Goal: Transaction & Acquisition: Purchase product/service

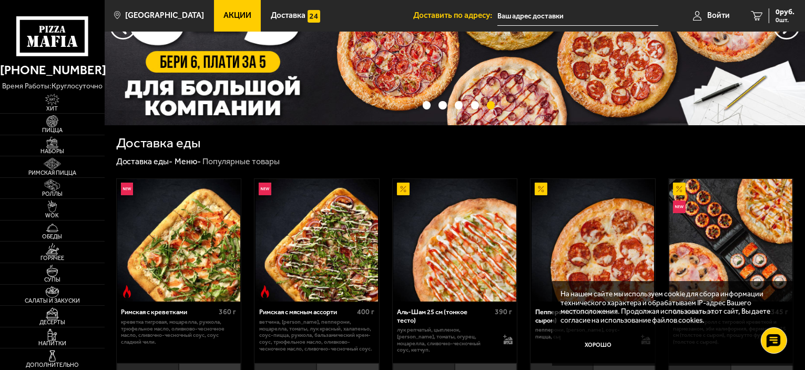
scroll to position [53, 0]
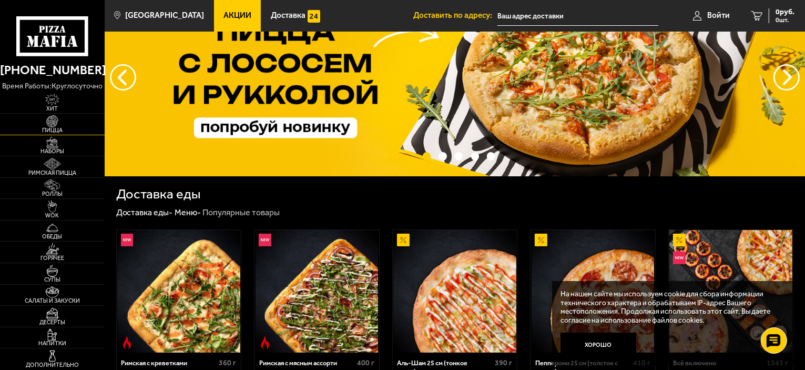
click at [53, 124] on img at bounding box center [52, 121] width 32 height 12
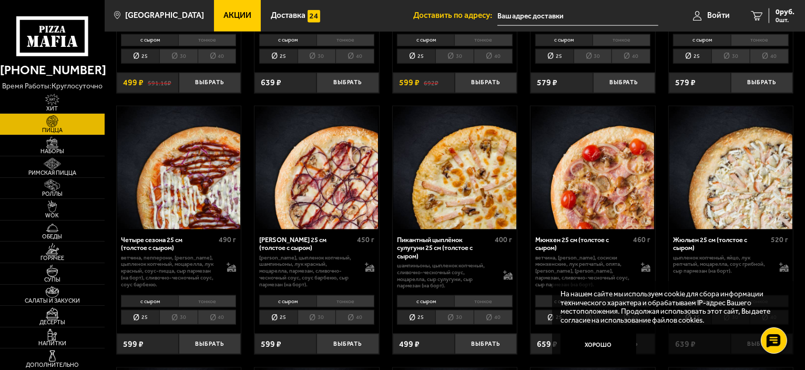
scroll to position [1315, 0]
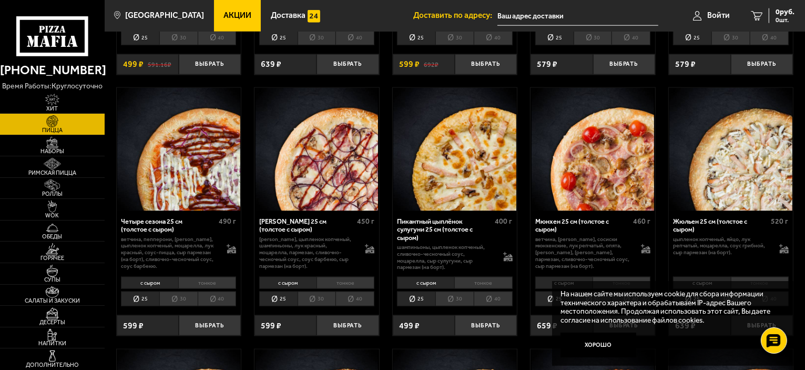
drag, startPoint x: 96, startPoint y: 134, endPoint x: 187, endPoint y: 120, distance: 92.6
click at [187, 120] on img at bounding box center [178, 149] width 123 height 123
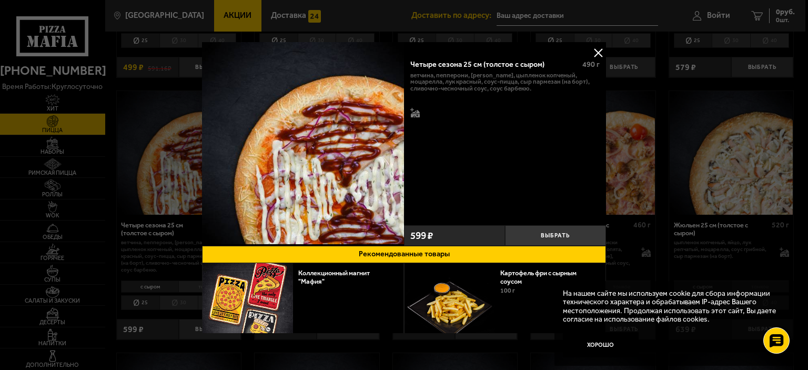
click at [598, 54] on button at bounding box center [598, 53] width 16 height 16
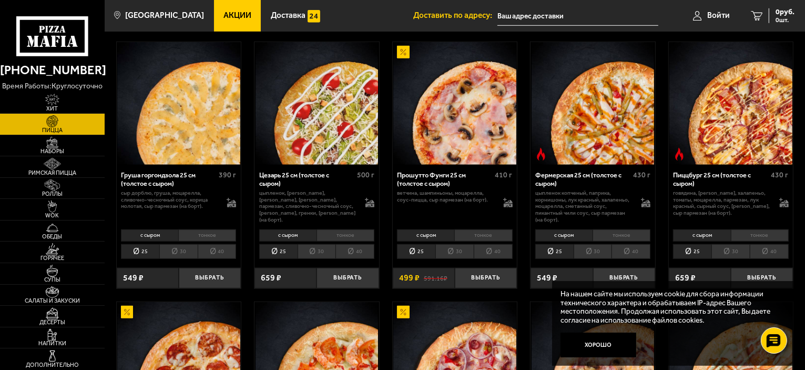
scroll to position [999, 0]
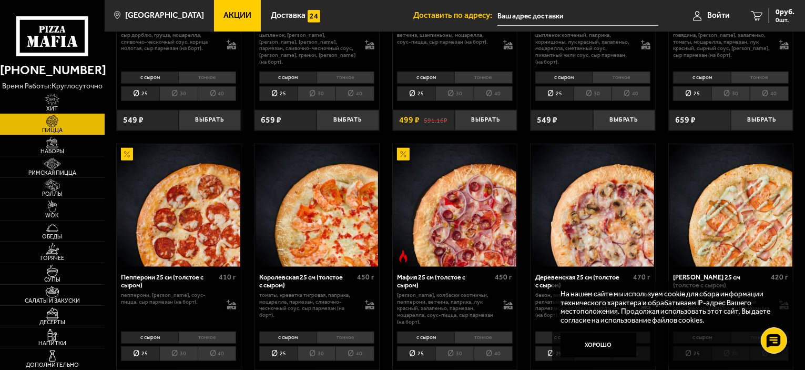
click at [333, 196] on img at bounding box center [317, 205] width 123 height 123
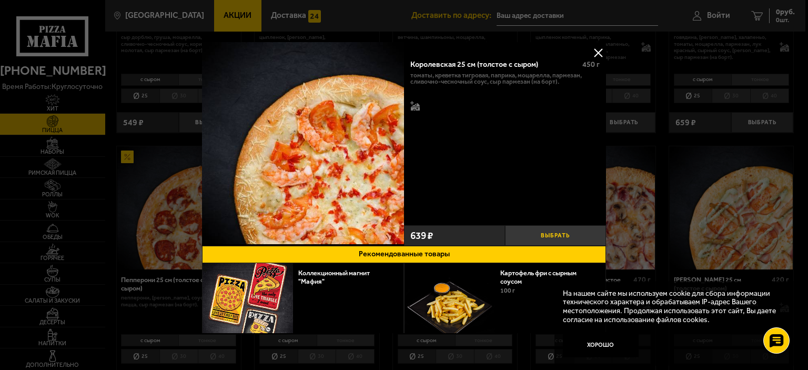
click at [554, 230] on button "Выбрать" at bounding box center [555, 235] width 101 height 21
click at [515, 232] on button "−" at bounding box center [522, 235] width 34 height 21
click at [591, 50] on button at bounding box center [598, 53] width 16 height 16
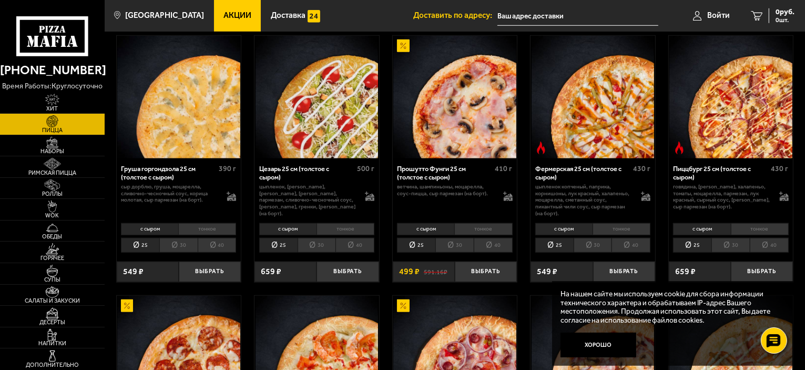
scroll to position [842, 0]
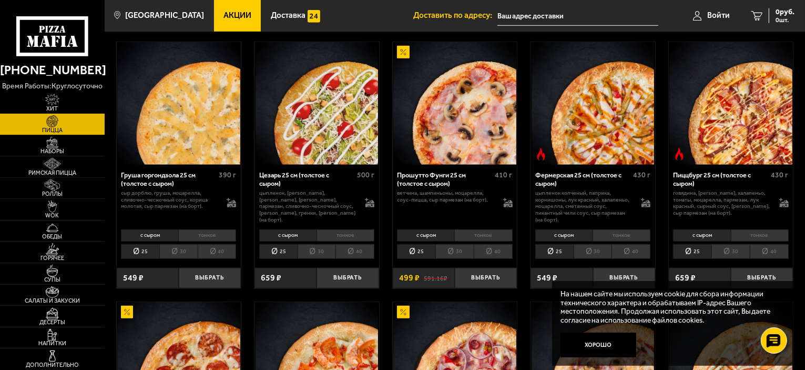
click at [312, 251] on li "30" at bounding box center [317, 251] width 38 height 15
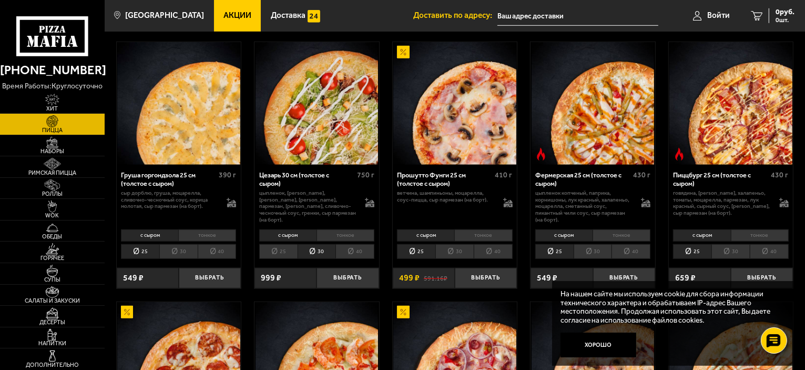
click at [286, 252] on li "25" at bounding box center [278, 251] width 38 height 15
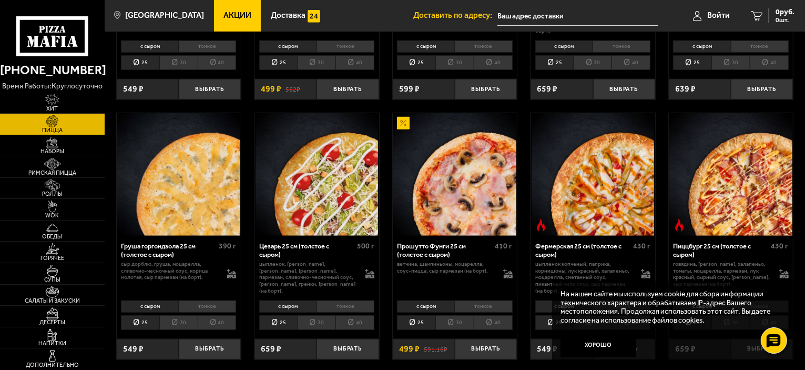
scroll to position [789, 0]
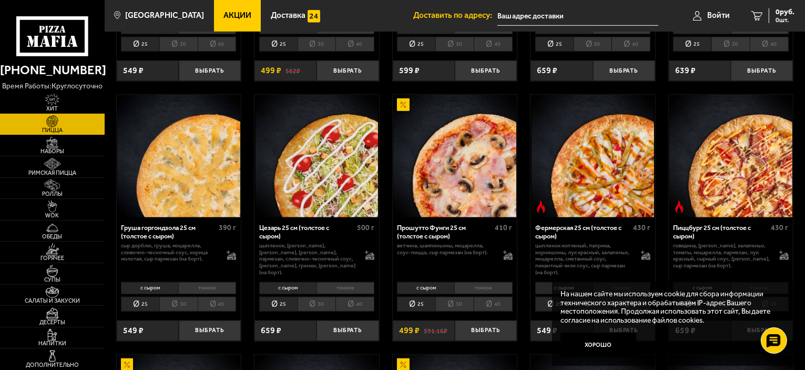
click at [193, 165] on img at bounding box center [178, 156] width 123 height 123
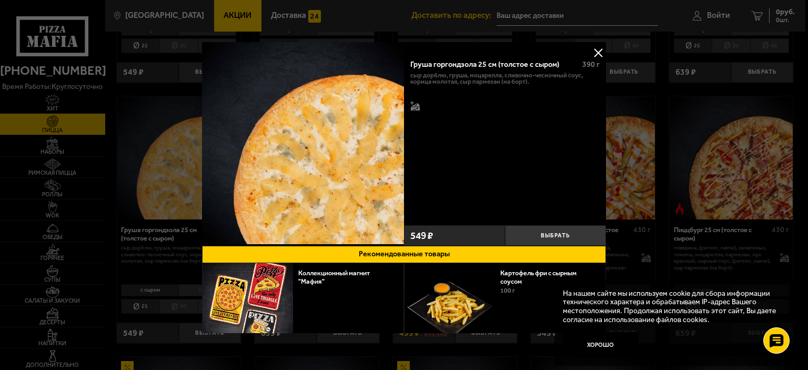
click at [595, 47] on button at bounding box center [598, 53] width 16 height 16
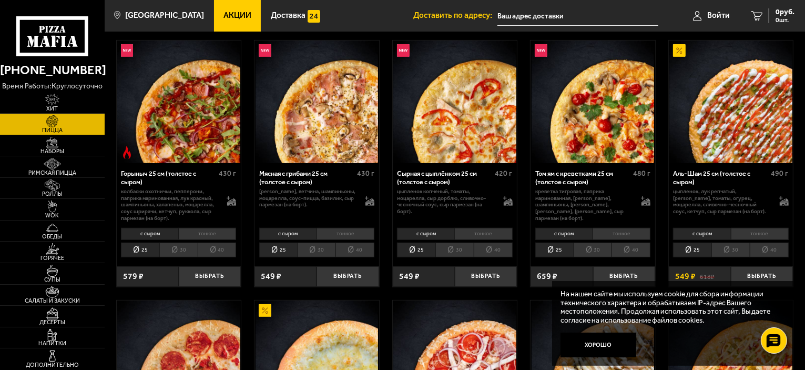
scroll to position [263, 0]
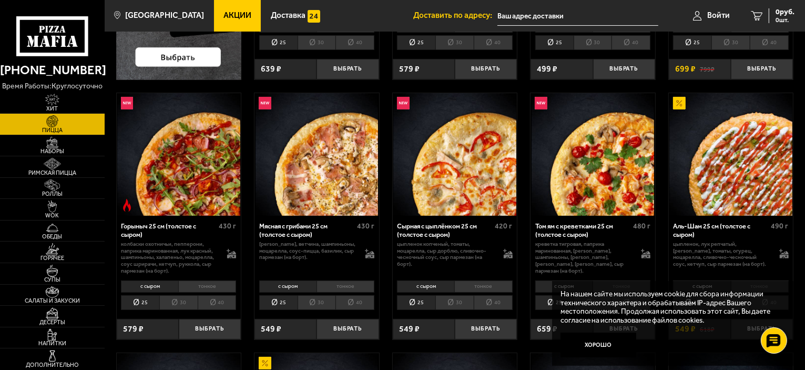
click at [204, 183] on img at bounding box center [178, 154] width 123 height 123
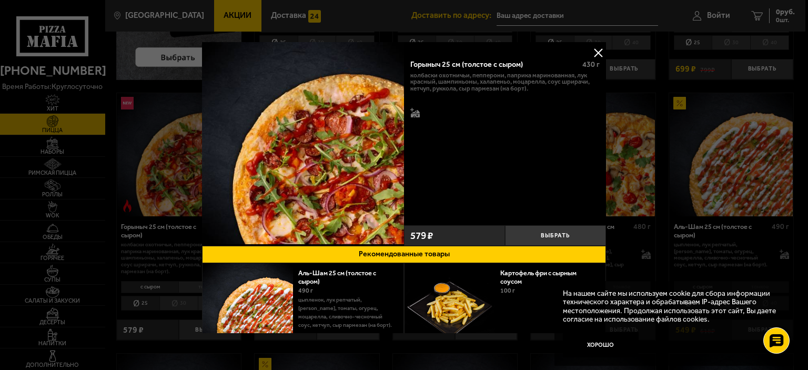
click at [598, 49] on button at bounding box center [598, 53] width 16 height 16
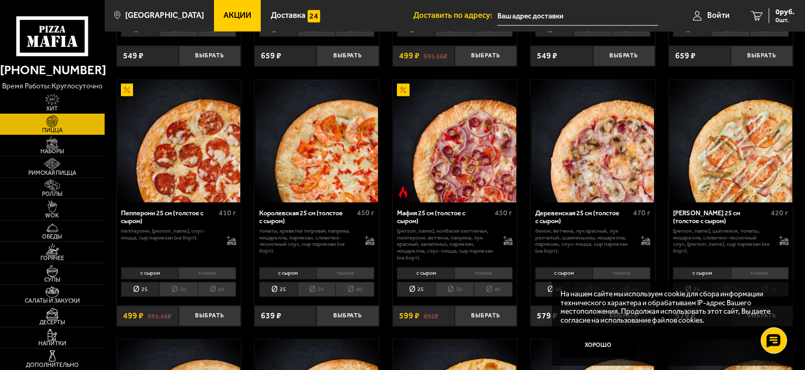
scroll to position [1052, 0]
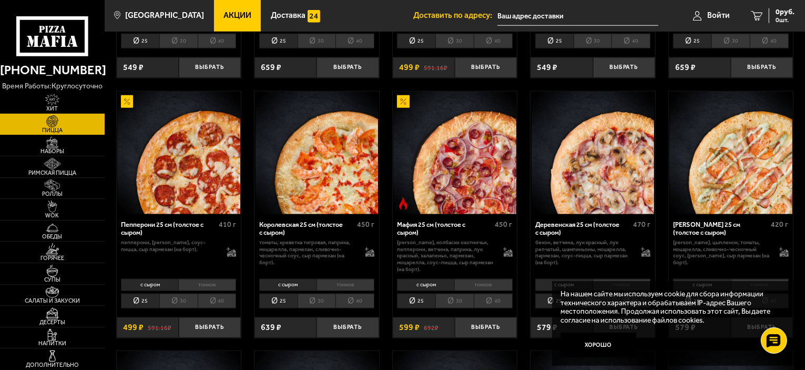
click at [349, 161] on img at bounding box center [317, 153] width 123 height 123
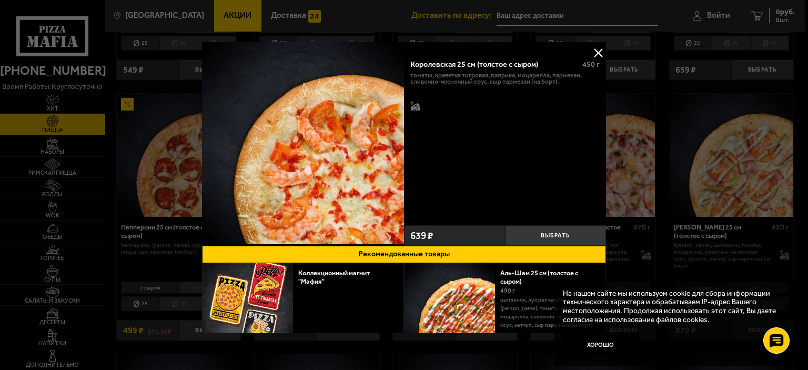
click at [597, 50] on button at bounding box center [598, 53] width 16 height 16
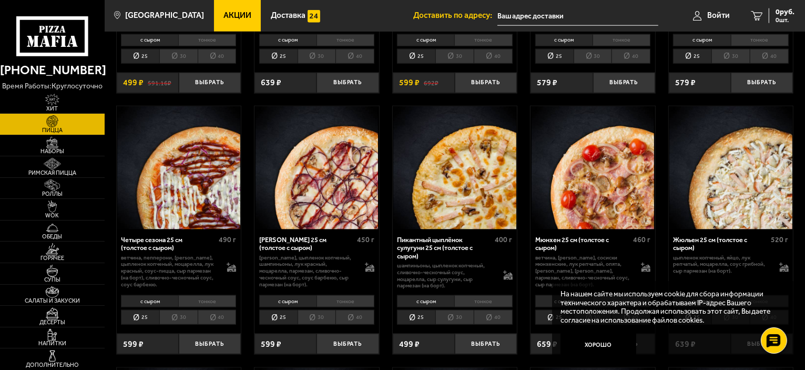
scroll to position [1315, 0]
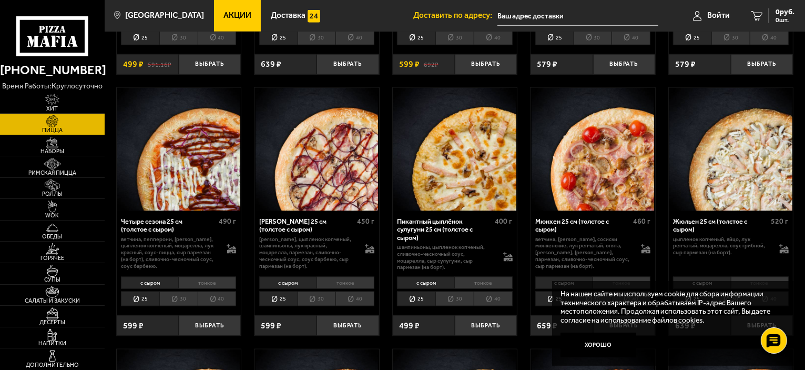
click at [463, 193] on img at bounding box center [454, 149] width 123 height 123
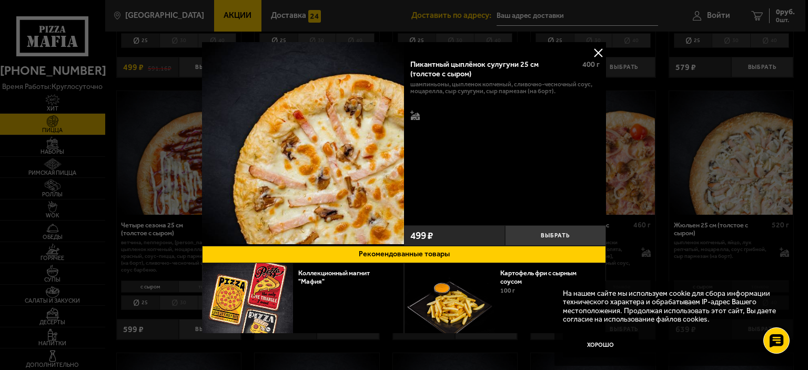
drag, startPoint x: 463, startPoint y: 193, endPoint x: 410, endPoint y: 147, distance: 70.1
click at [410, 147] on div "Пикантный цыплёнок сулугуни 25 см (толстое с сыром) 400 г шампиньоны, цыпленок …" at bounding box center [505, 137] width 202 height 168
click at [595, 52] on button at bounding box center [598, 53] width 16 height 16
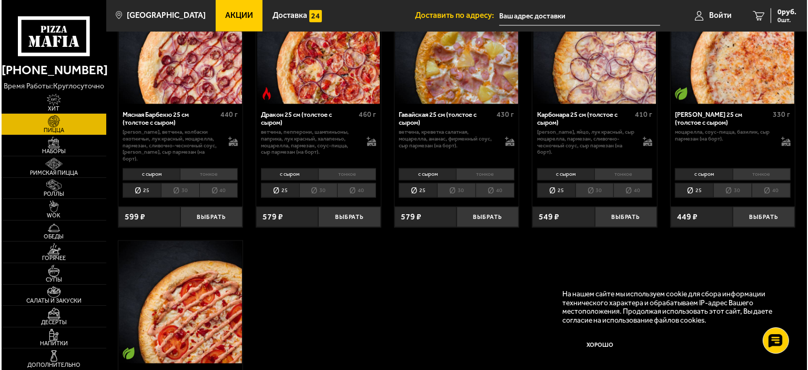
scroll to position [1578, 0]
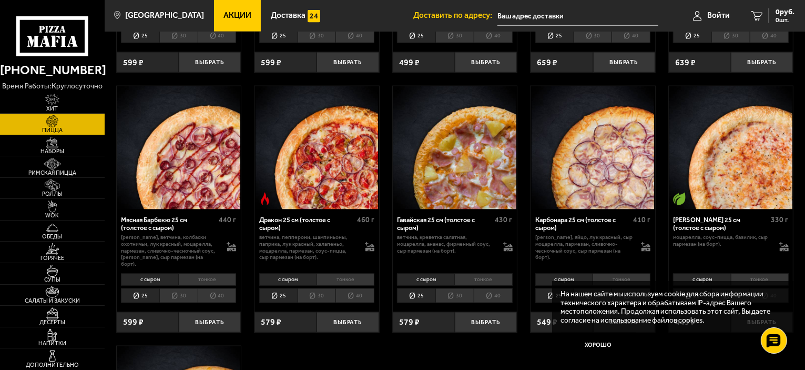
click at [324, 190] on img at bounding box center [317, 147] width 123 height 123
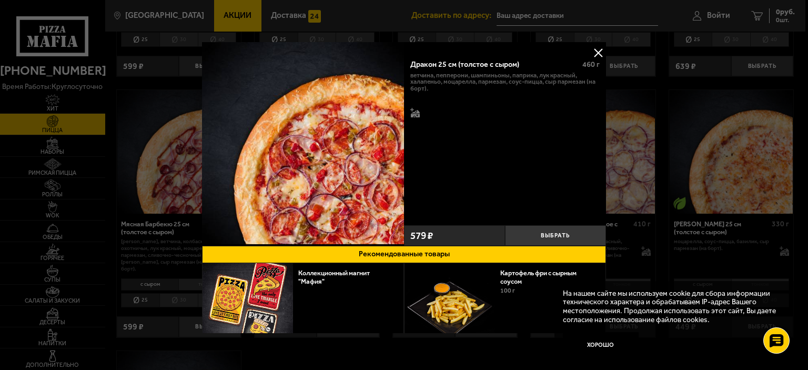
scroll to position [36, 0]
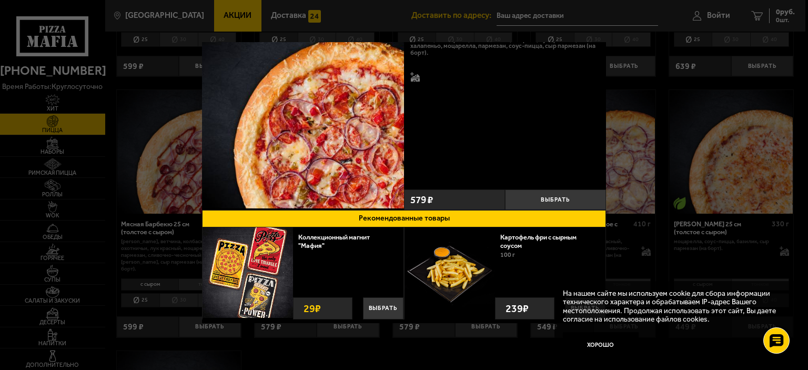
click at [603, 270] on div "Картофель фри с сырным соусом 100 г Выбрать 239 ₽ Выбрать 239 ₽" at bounding box center [505, 273] width 202 height 92
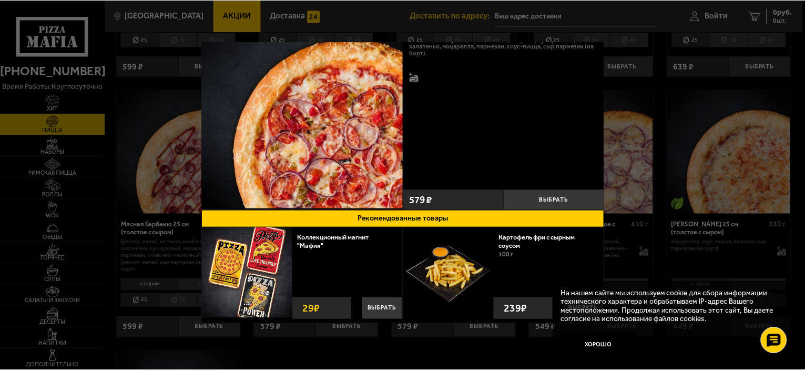
scroll to position [0, 0]
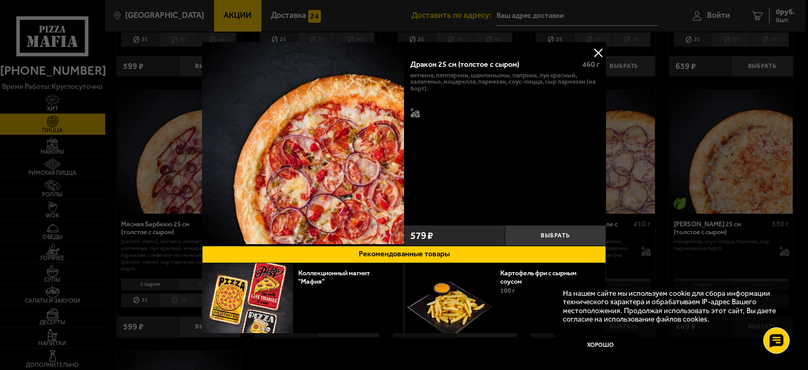
click at [593, 50] on button at bounding box center [598, 53] width 16 height 16
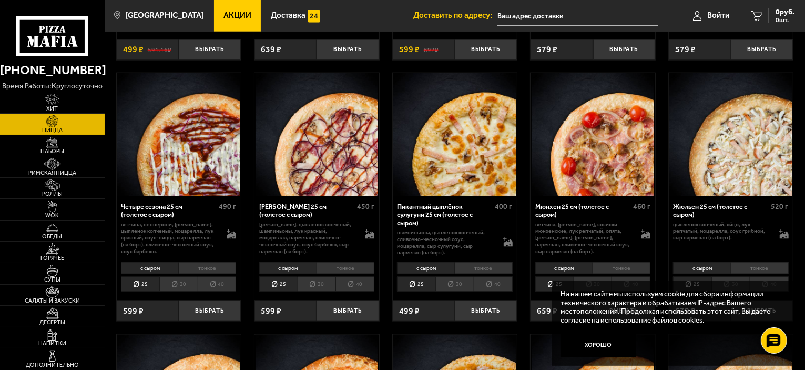
scroll to position [1315, 0]
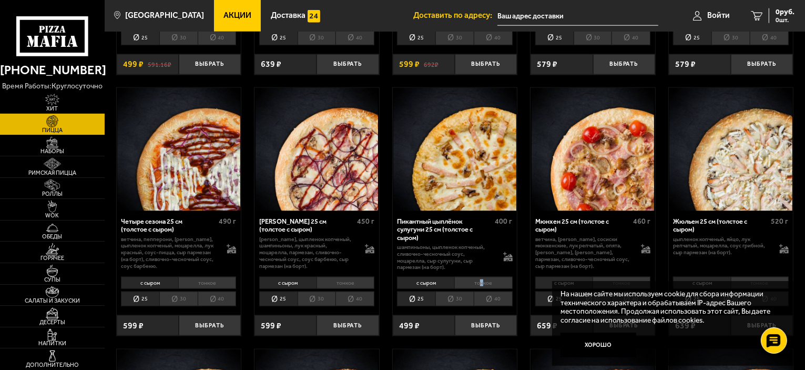
click at [482, 282] on li "тонкое" at bounding box center [484, 283] width 58 height 12
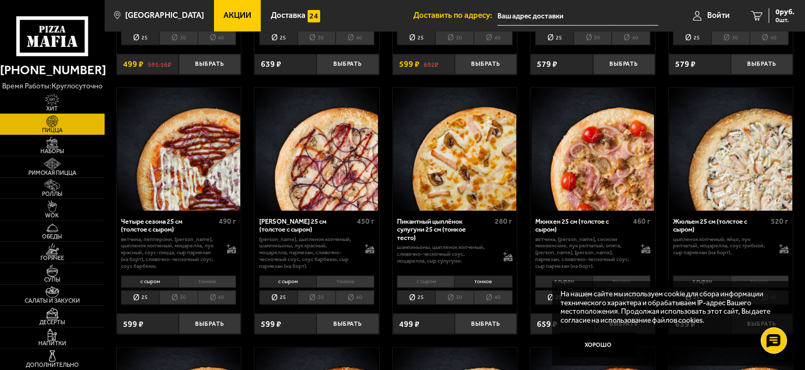
click at [456, 295] on li "30" at bounding box center [455, 297] width 38 height 15
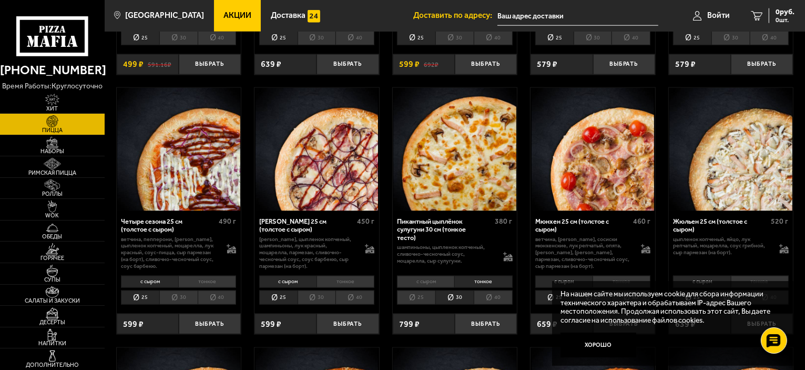
click at [492, 298] on li "40" at bounding box center [493, 297] width 39 height 15
click at [449, 297] on li "30" at bounding box center [455, 297] width 38 height 15
click at [418, 298] on li "25" at bounding box center [416, 297] width 38 height 15
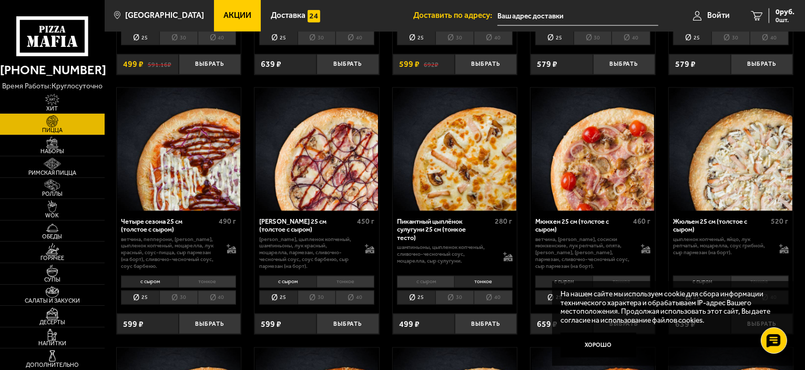
click at [421, 283] on li "с сыром" at bounding box center [425, 282] width 57 height 12
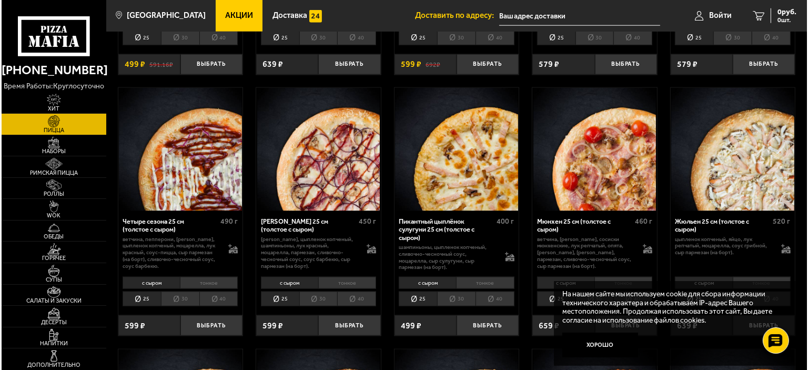
scroll to position [1210, 0]
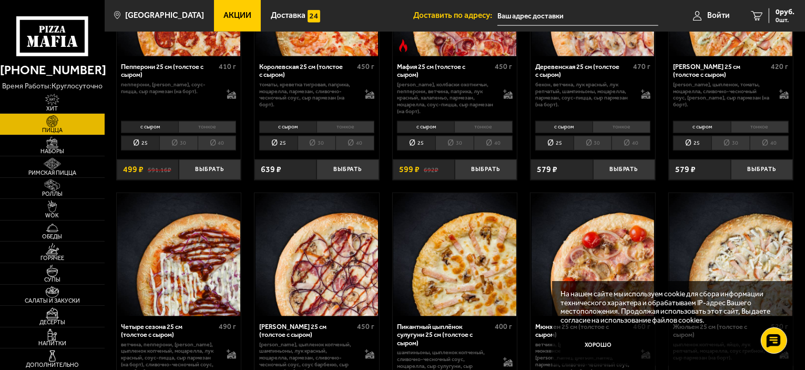
click at [521, 15] on input "text" at bounding box center [578, 15] width 161 height 19
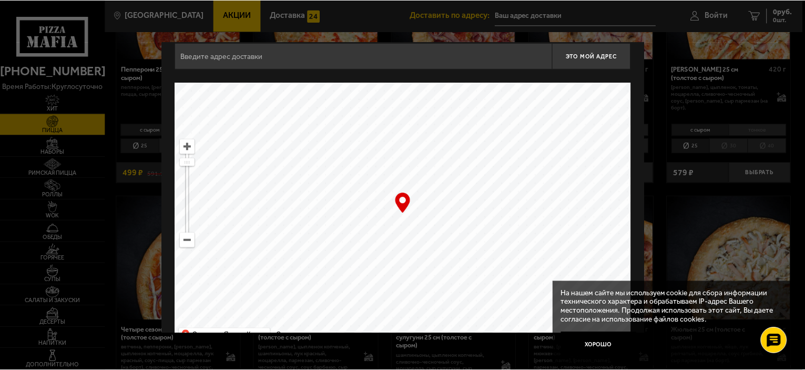
scroll to position [0, 0]
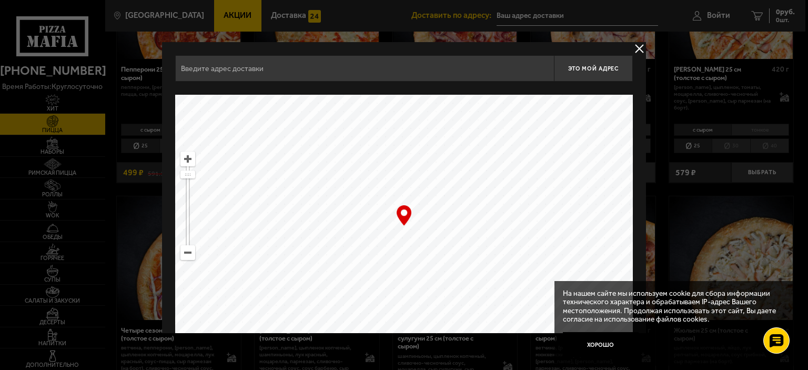
click at [537, 13] on div at bounding box center [404, 185] width 808 height 370
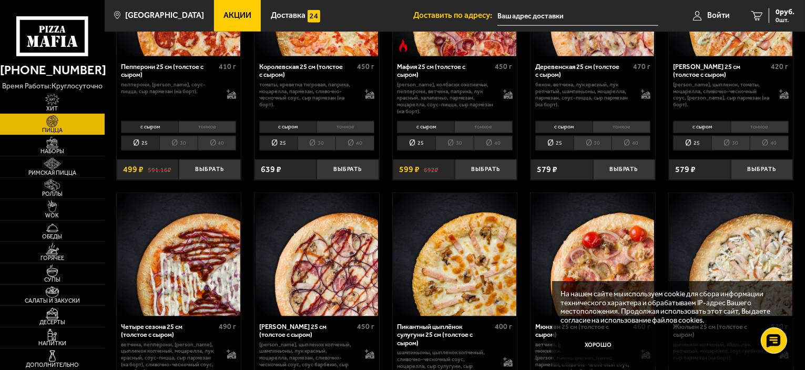
click at [572, 21] on input "text" at bounding box center [578, 15] width 161 height 19
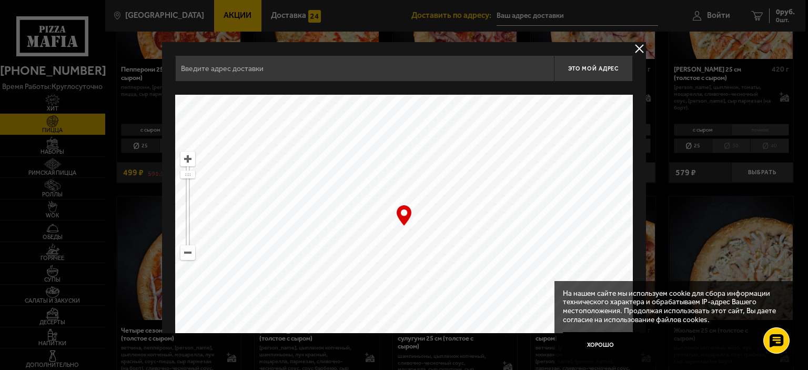
click at [240, 60] on input "text" at bounding box center [364, 68] width 379 height 26
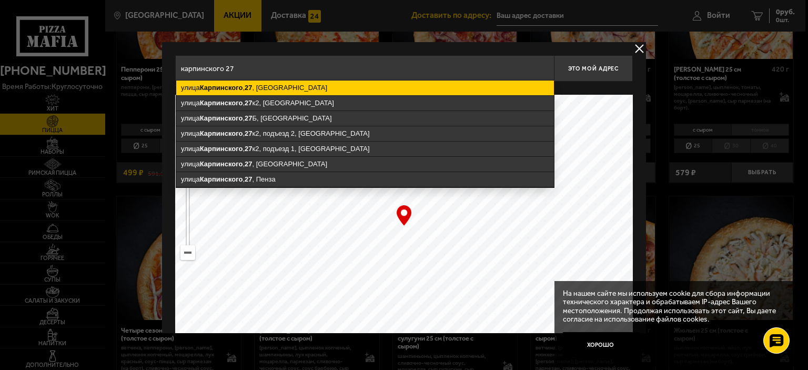
click at [260, 91] on ymaps "[STREET_ADDRESS]" at bounding box center [365, 87] width 378 height 15
type input "[STREET_ADDRESS]"
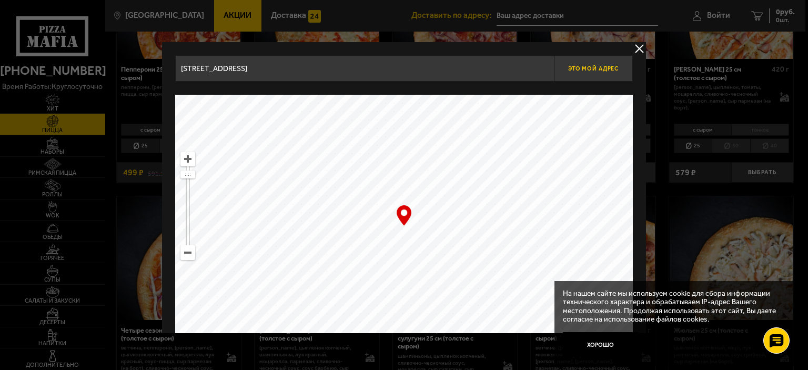
click at [582, 63] on button "Это мой адрес" at bounding box center [593, 68] width 79 height 26
click at [639, 47] on button "delivery type" at bounding box center [639, 48] width 13 height 13
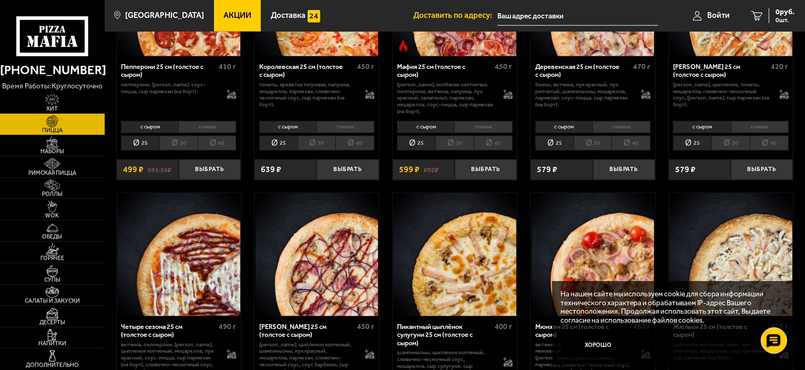
click at [539, 12] on input "text" at bounding box center [578, 15] width 161 height 19
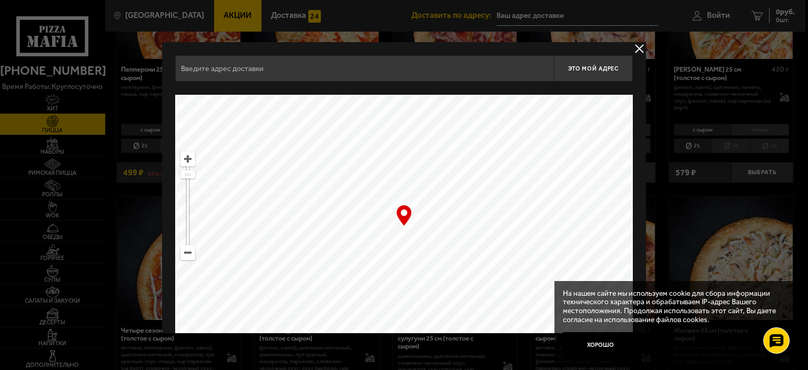
click at [275, 71] on input "text" at bounding box center [364, 68] width 379 height 26
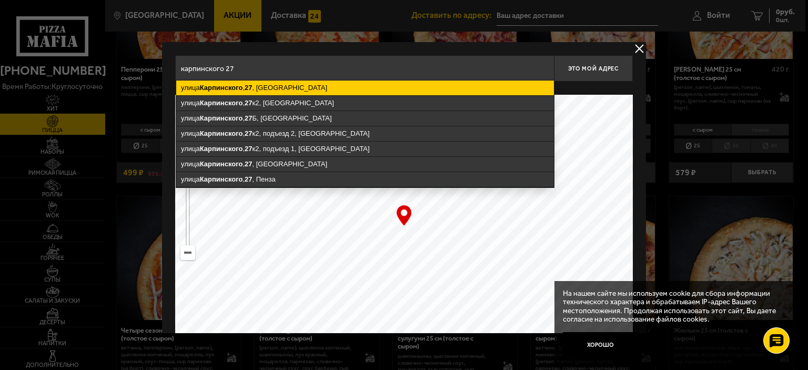
click at [309, 83] on ymaps "[STREET_ADDRESS]" at bounding box center [365, 87] width 378 height 15
type input "[STREET_ADDRESS]"
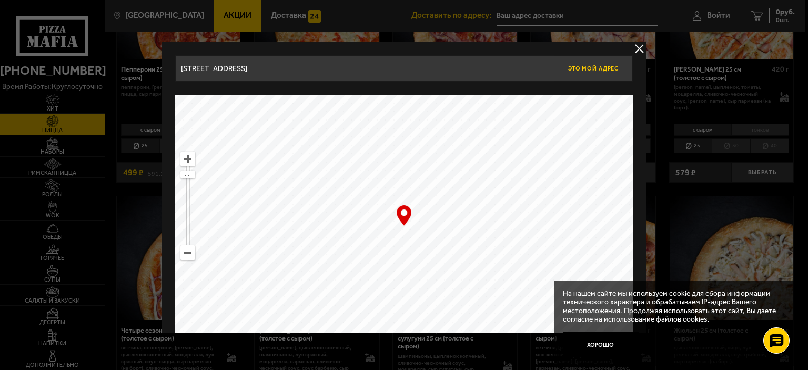
click at [587, 66] on span "Это мой адрес" at bounding box center [593, 68] width 51 height 7
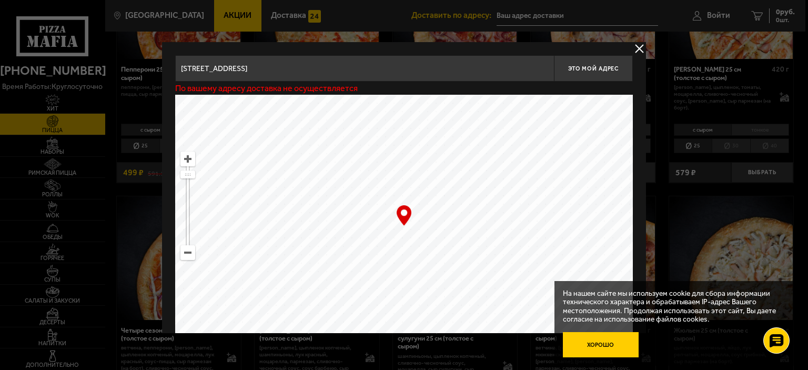
click at [608, 340] on button "Хорошо" at bounding box center [601, 344] width 76 height 25
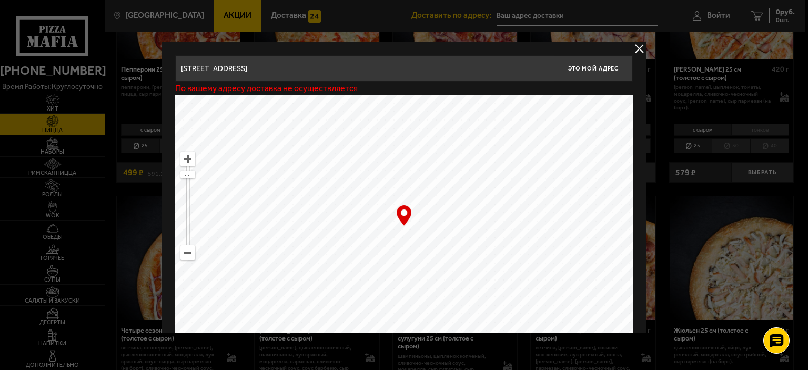
click at [638, 49] on button "delivery type" at bounding box center [639, 48] width 13 height 13
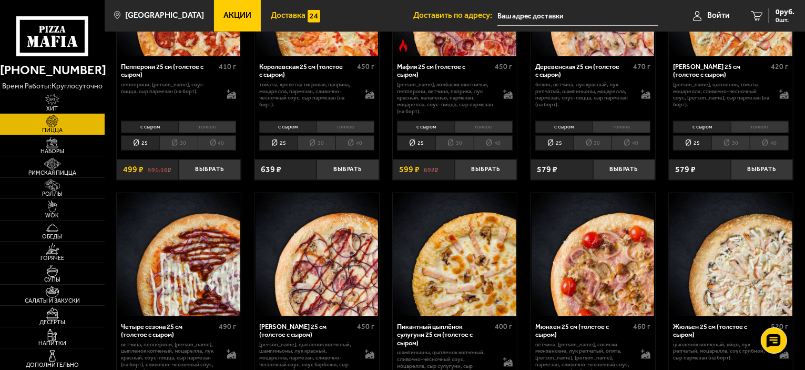
click at [281, 12] on span "Доставка" at bounding box center [288, 16] width 35 height 8
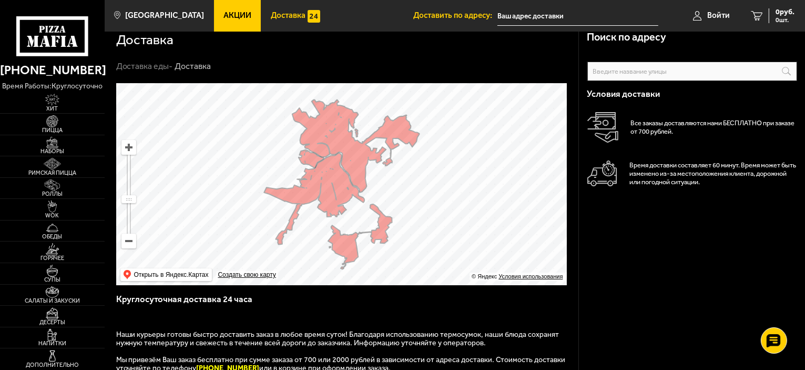
scroll to position [9, 0]
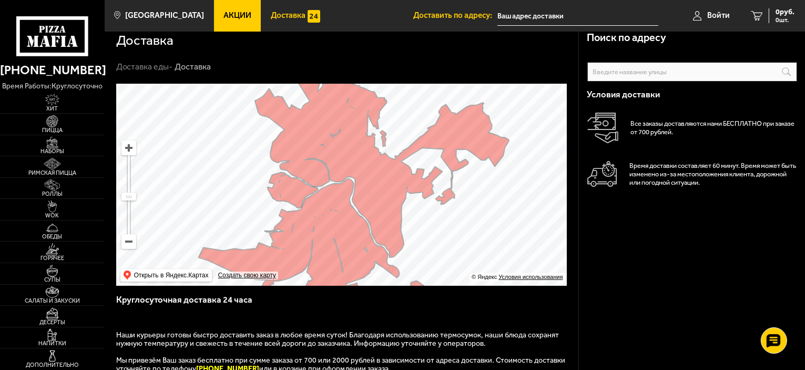
click at [629, 69] on input "text" at bounding box center [693, 71] width 210 height 19
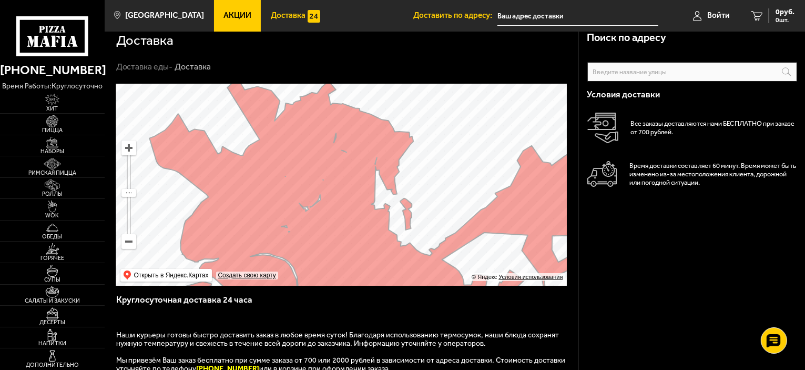
drag, startPoint x: 337, startPoint y: 155, endPoint x: 340, endPoint y: 188, distance: 33.3
click at [340, 188] on ymaps at bounding box center [341, 185] width 451 height 202
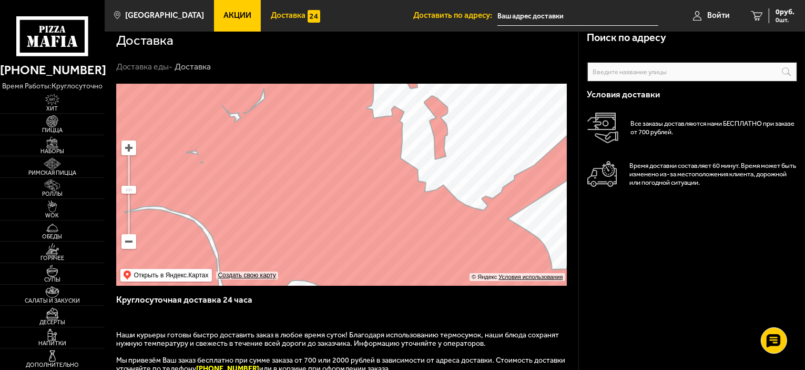
drag, startPoint x: 362, startPoint y: 234, endPoint x: 339, endPoint y: 126, distance: 110.4
click at [339, 126] on ymaps at bounding box center [341, 185] width 451 height 202
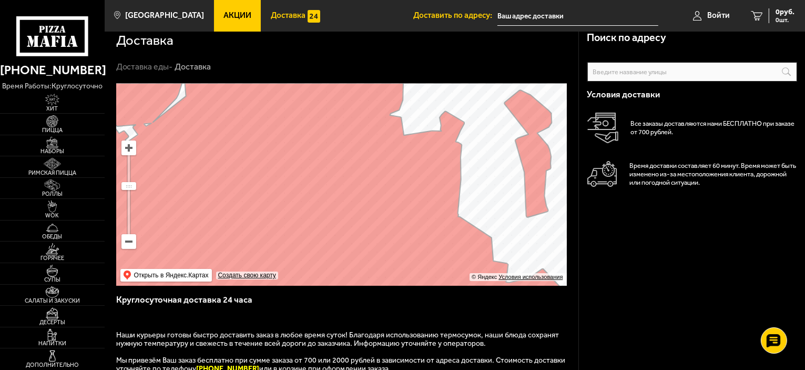
drag, startPoint x: 368, startPoint y: 171, endPoint x: 386, endPoint y: 232, distance: 63.6
click at [386, 232] on ymaps at bounding box center [341, 185] width 451 height 202
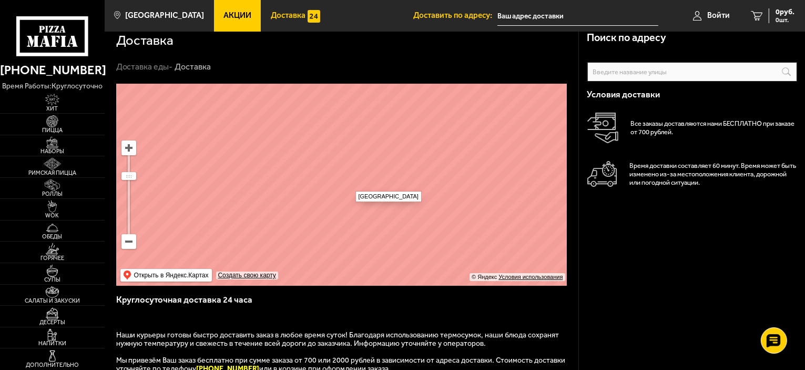
click at [350, 185] on ymaps at bounding box center [341, 185] width 451 height 202
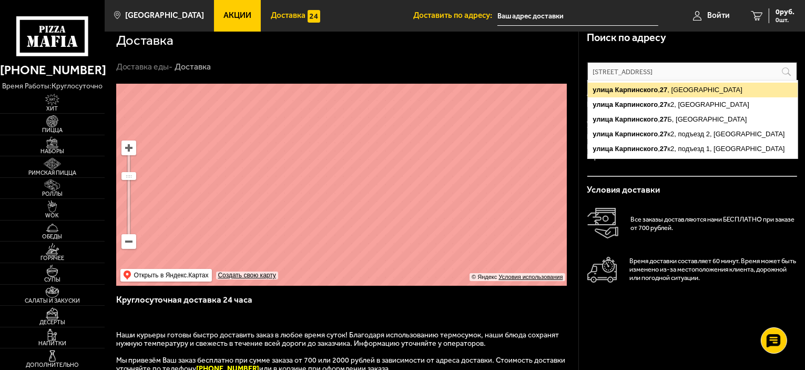
click at [659, 86] on ymaps "[STREET_ADDRESS]" at bounding box center [693, 90] width 210 height 15
type input "[STREET_ADDRESS]"
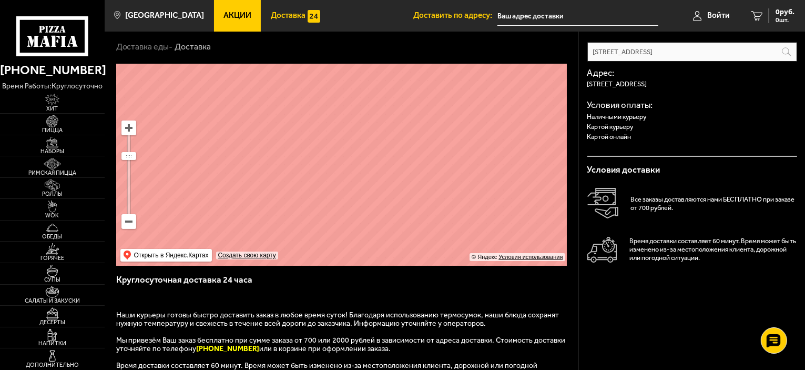
scroll to position [0, 0]
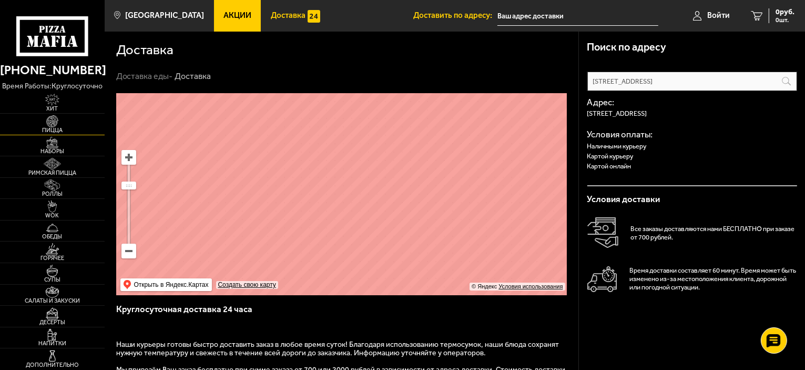
click at [44, 124] on img at bounding box center [52, 121] width 32 height 12
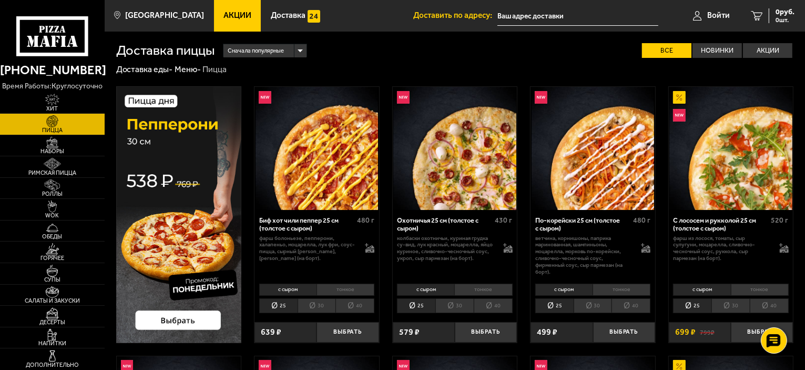
scroll to position [53, 0]
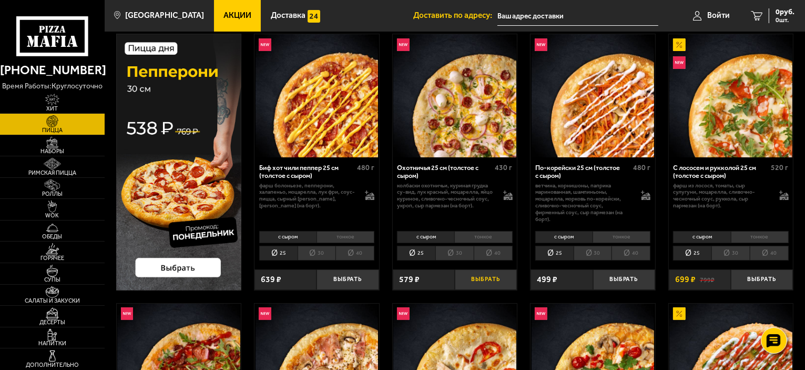
click at [478, 276] on button "Выбрать" at bounding box center [486, 279] width 62 height 21
click at [630, 280] on button "Выбрать" at bounding box center [624, 279] width 62 height 21
click at [764, 281] on button "Выбрать" at bounding box center [762, 279] width 62 height 21
click at [772, 14] on span "1777 руб." at bounding box center [779, 11] width 32 height 7
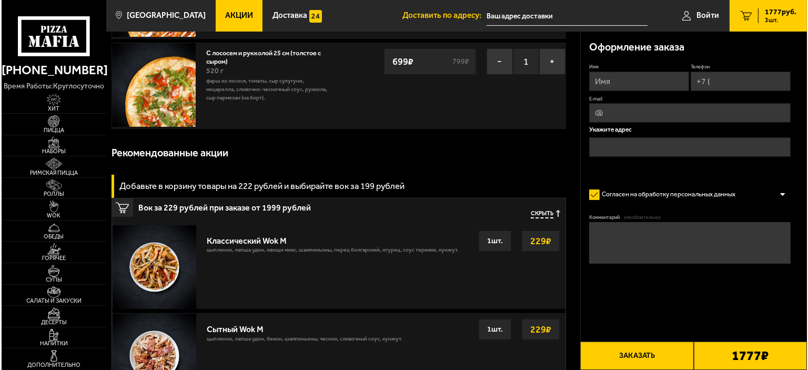
scroll to position [210, 0]
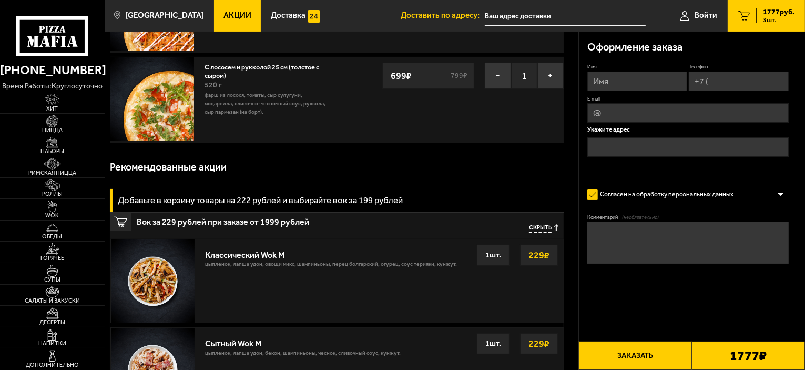
click at [605, 146] on input "text" at bounding box center [688, 146] width 201 height 19
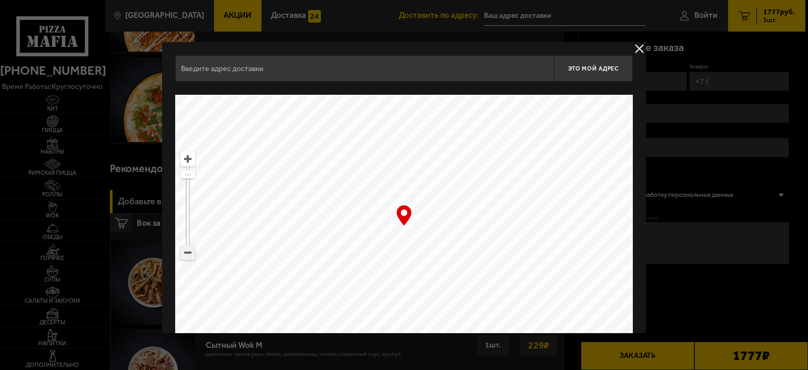
click at [189, 251] on ymaps at bounding box center [188, 253] width 14 height 14
click at [187, 249] on ymaps at bounding box center [188, 253] width 14 height 14
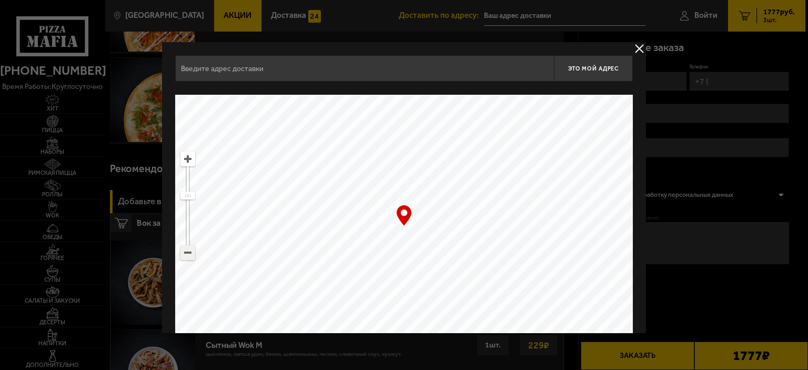
click at [187, 249] on ymaps at bounding box center [188, 253] width 14 height 14
drag, startPoint x: 378, startPoint y: 164, endPoint x: 362, endPoint y: 188, distance: 28.6
click at [362, 188] on ymaps at bounding box center [404, 226] width 458 height 263
click at [187, 157] on ymaps at bounding box center [188, 159] width 14 height 14
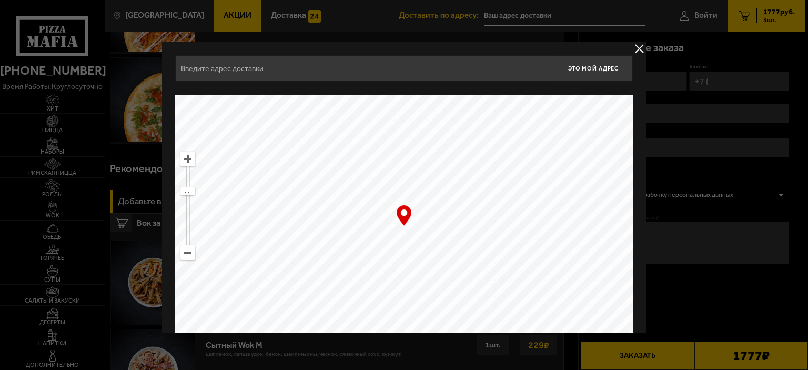
click at [187, 157] on ymaps at bounding box center [188, 159] width 14 height 14
drag, startPoint x: 399, startPoint y: 190, endPoint x: 345, endPoint y: 290, distance: 114.4
click at [345, 290] on ymaps at bounding box center [404, 226] width 458 height 263
type input "[STREET_ADDRESS][PERSON_NAME]"
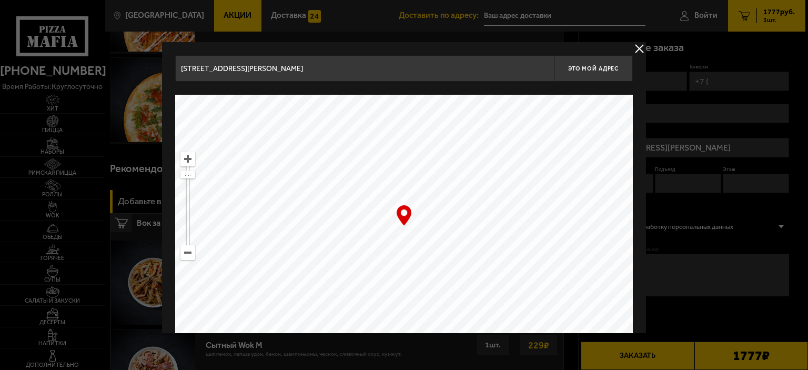
drag, startPoint x: 360, startPoint y: 174, endPoint x: 256, endPoint y: 261, distance: 135.2
click at [256, 267] on ymaps at bounding box center [404, 226] width 458 height 263
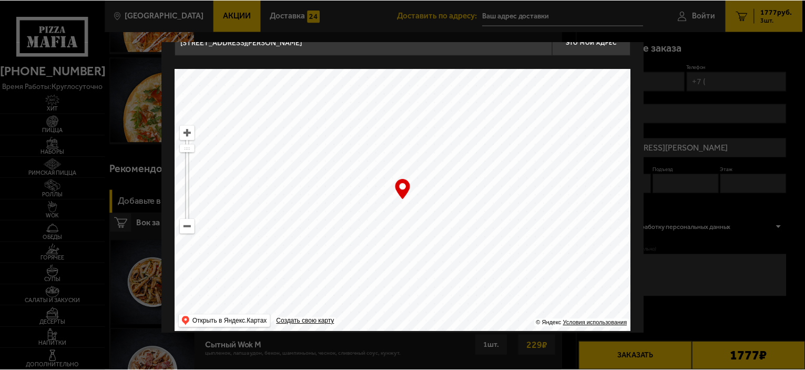
scroll to position [37, 0]
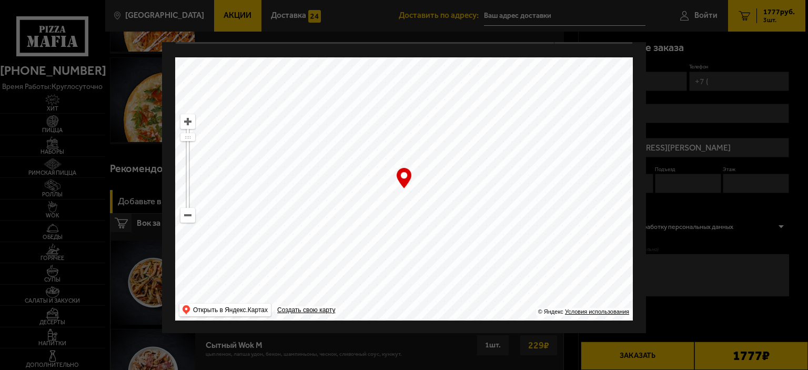
type input "[STREET_ADDRESS]"
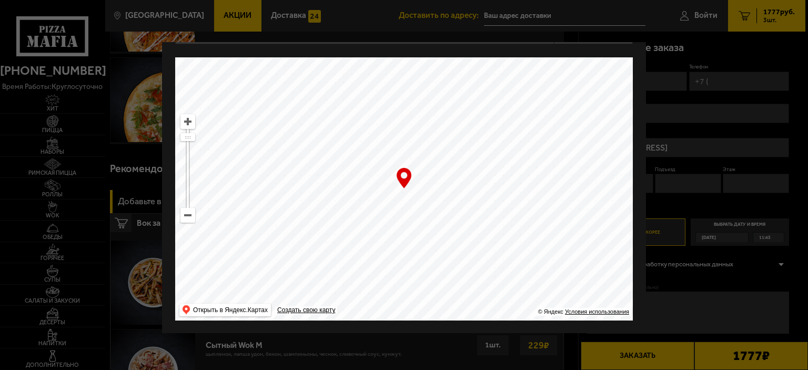
drag, startPoint x: 301, startPoint y: 250, endPoint x: 291, endPoint y: 273, distance: 24.5
click at [291, 273] on ymaps at bounding box center [404, 188] width 458 height 263
type input "[STREET_ADDRESS]"
drag, startPoint x: 336, startPoint y: 163, endPoint x: 118, endPoint y: 78, distance: 233.0
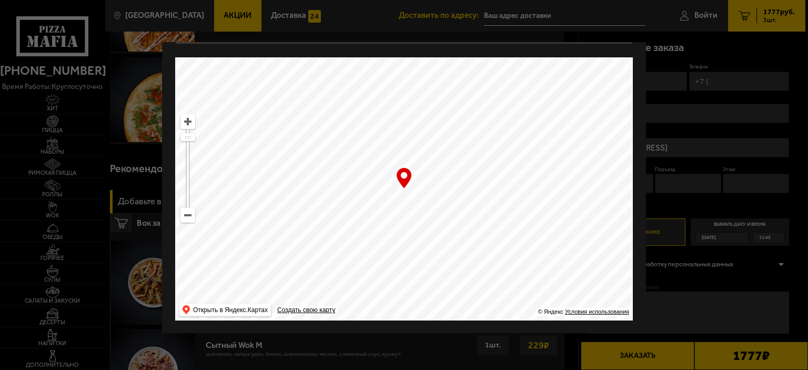
click at [187, 219] on ymaps at bounding box center [188, 215] width 14 height 14
drag, startPoint x: 368, startPoint y: 262, endPoint x: 353, endPoint y: 163, distance: 100.1
click at [353, 163] on ymaps at bounding box center [404, 188] width 458 height 263
type input "[STREET_ADDRESS][PERSON_NAME]"
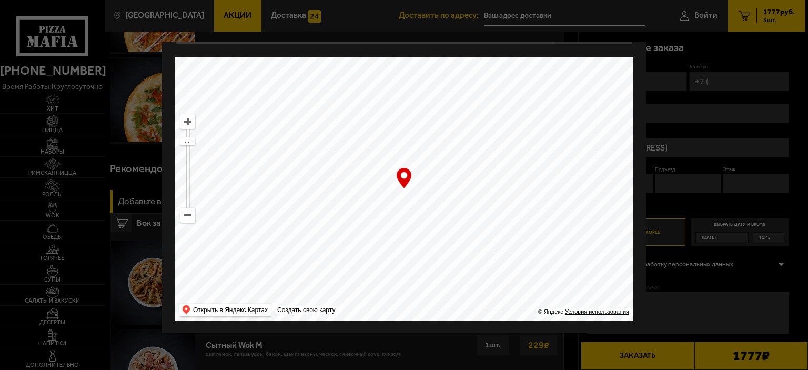
type input "[STREET_ADDRESS][PERSON_NAME]"
drag, startPoint x: 354, startPoint y: 223, endPoint x: 356, endPoint y: 62, distance: 161.0
click at [356, 62] on ymaps at bounding box center [404, 188] width 458 height 263
drag, startPoint x: 342, startPoint y: 276, endPoint x: 342, endPoint y: 89, distance: 186.7
click at [342, 89] on ymaps at bounding box center [404, 188] width 458 height 263
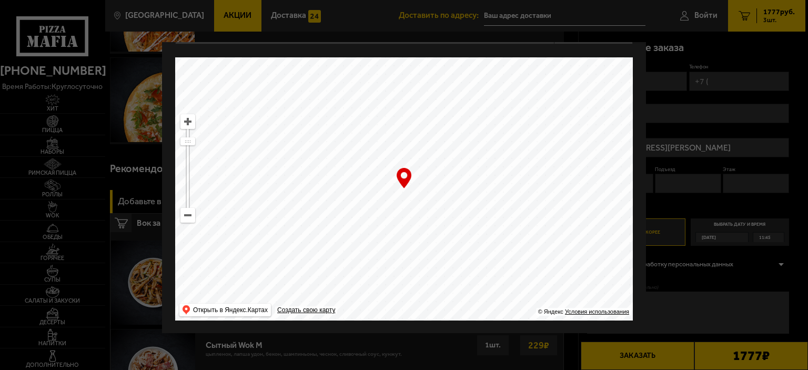
drag, startPoint x: 367, startPoint y: 290, endPoint x: 359, endPoint y: 155, distance: 134.9
click at [359, 155] on ymaps at bounding box center [404, 188] width 458 height 263
type input "[STREET_ADDRESS]"
drag, startPoint x: 320, startPoint y: 266, endPoint x: 230, endPoint y: 212, distance: 104.6
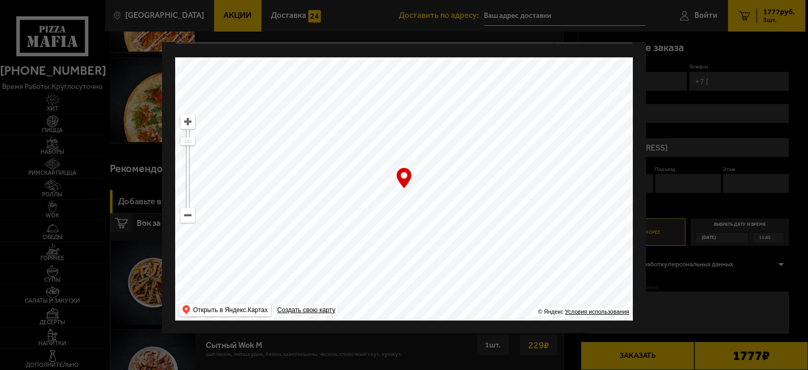
click at [230, 212] on ymaps at bounding box center [404, 188] width 458 height 263
drag, startPoint x: 407, startPoint y: 206, endPoint x: 425, endPoint y: 210, distance: 18.5
click at [425, 210] on ymaps at bounding box center [404, 188] width 458 height 263
type input "[STREET_ADDRESS]"
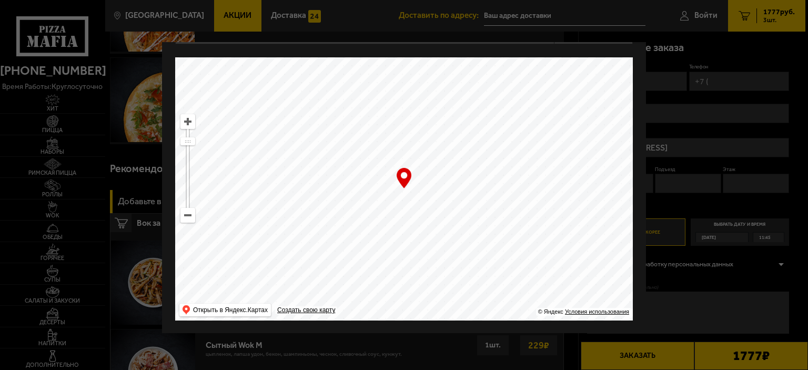
click at [404, 195] on ymaps at bounding box center [404, 188] width 458 height 263
drag, startPoint x: 416, startPoint y: 199, endPoint x: 419, endPoint y: 209, distance: 10.0
click at [419, 209] on ymaps at bounding box center [404, 188] width 458 height 263
click at [403, 193] on ymaps at bounding box center [404, 188] width 458 height 263
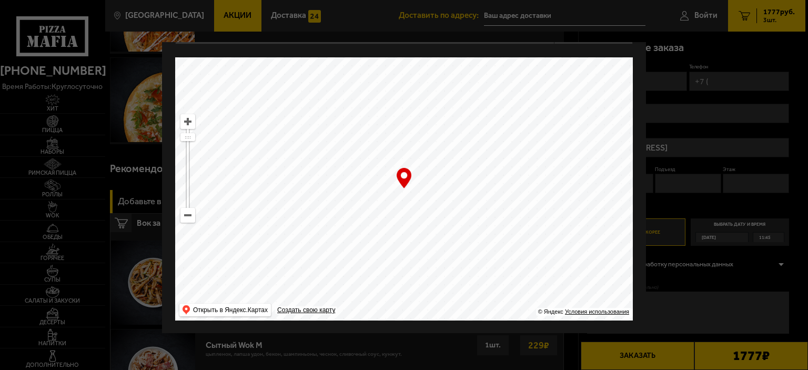
click at [402, 176] on div "… © Яндекс Условия использования Открыть в Яндекс.Картах Создать свою карту" at bounding box center [404, 188] width 458 height 263
click at [675, 166] on div at bounding box center [404, 185] width 808 height 370
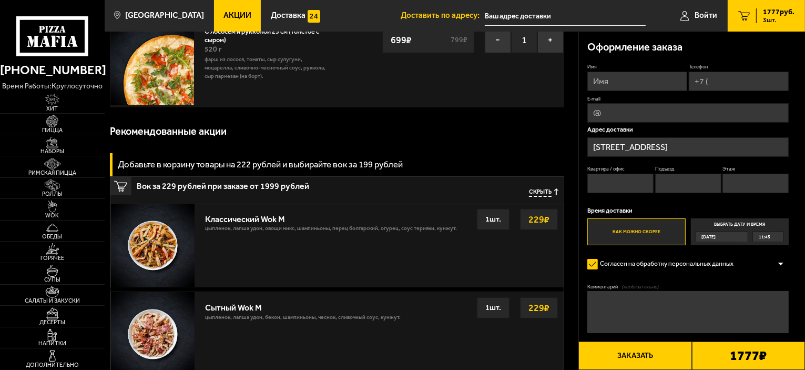
scroll to position [263, 0]
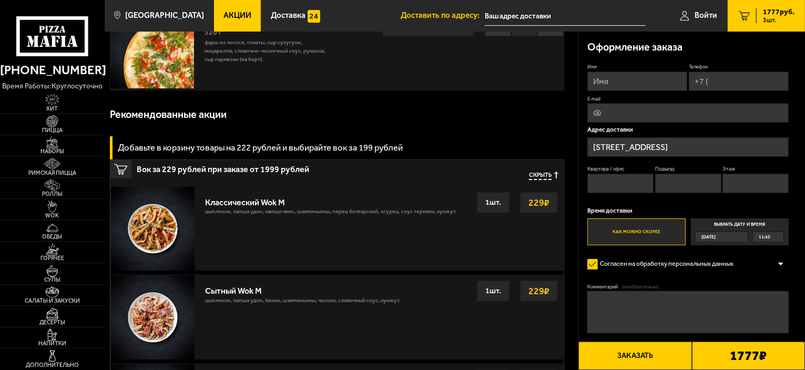
click at [738, 222] on label "Выбрать дату и время [DATE] 11:45" at bounding box center [740, 231] width 98 height 27
click at [0, 0] on input "Выбрать дату и время [DATE] 11:45" at bounding box center [0, 0] width 0 height 0
click at [749, 237] on div "[DATE] 11:45" at bounding box center [739, 236] width 89 height 10
click at [740, 234] on div "[DATE]" at bounding box center [718, 236] width 44 height 9
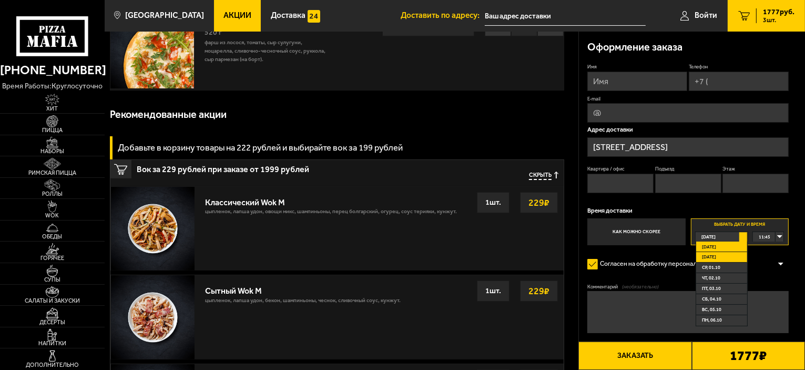
click at [710, 253] on span "[DATE]" at bounding box center [709, 256] width 14 height 9
click at [783, 232] on div "00:00" at bounding box center [768, 236] width 31 height 9
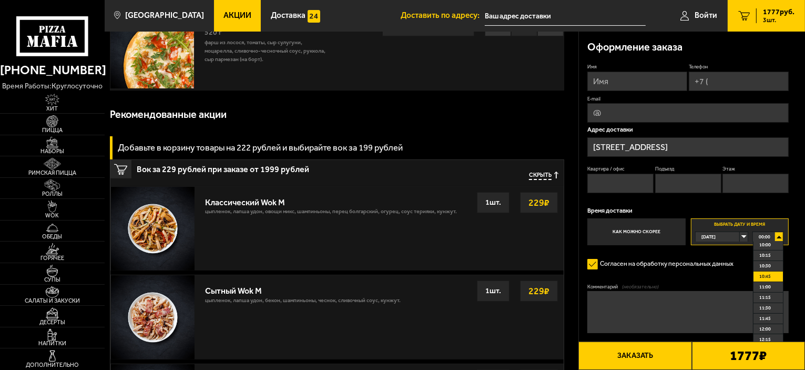
scroll to position [368, 0]
click at [765, 246] on span "08:45" at bounding box center [766, 244] width 12 height 9
